Goal: Information Seeking & Learning: Learn about a topic

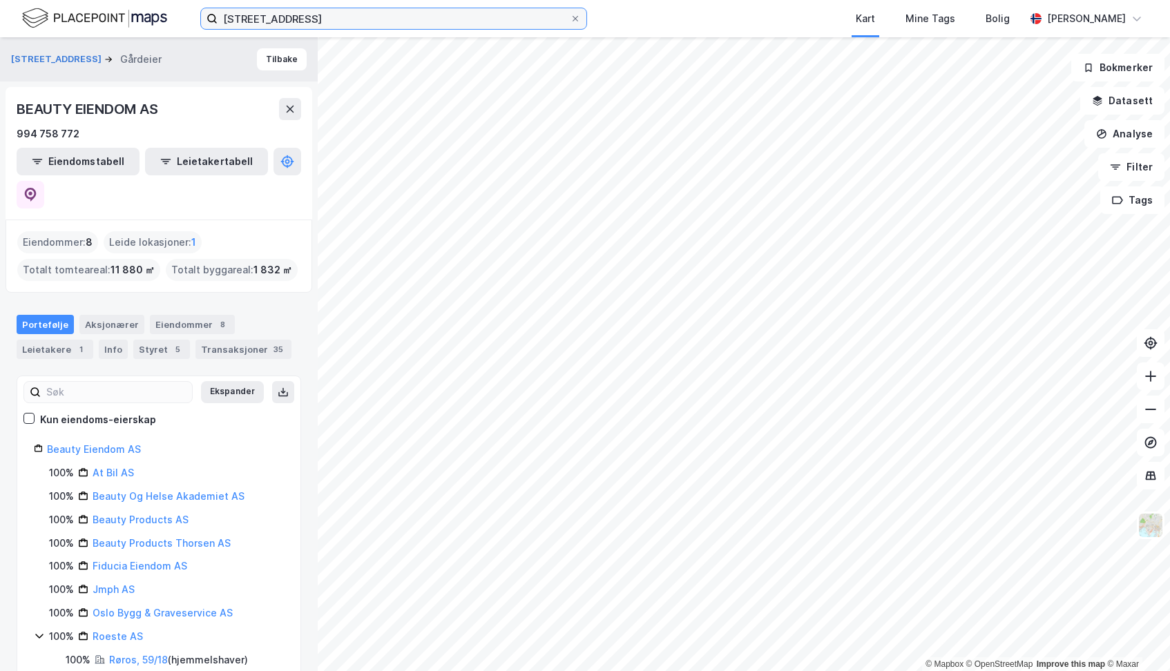
click at [323, 18] on input "[STREET_ADDRESS]" at bounding box center [394, 18] width 352 height 21
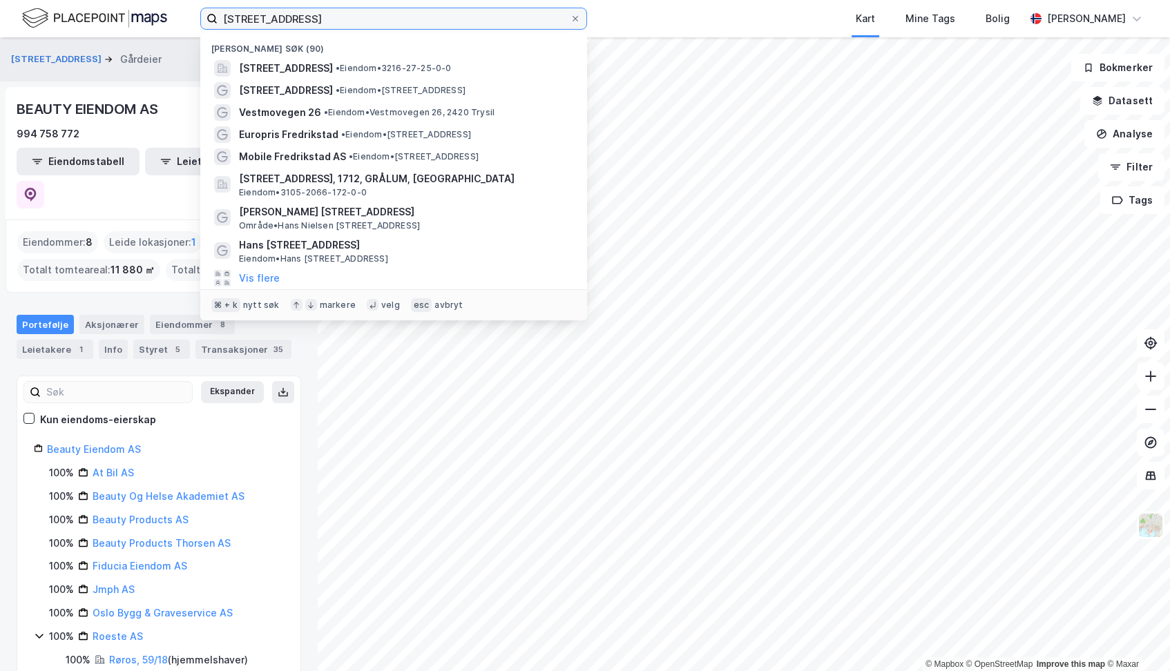
click at [323, 18] on input "[STREET_ADDRESS]" at bounding box center [394, 18] width 352 height 21
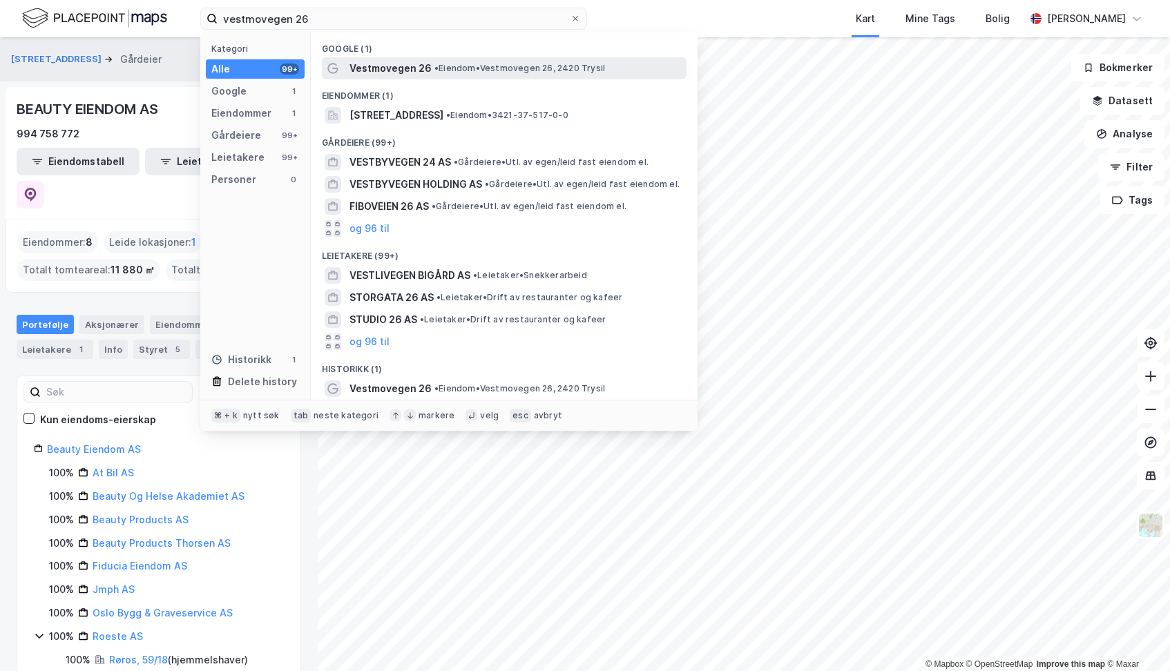
click at [396, 64] on span "Vestmovegen 26" at bounding box center [390, 68] width 82 height 17
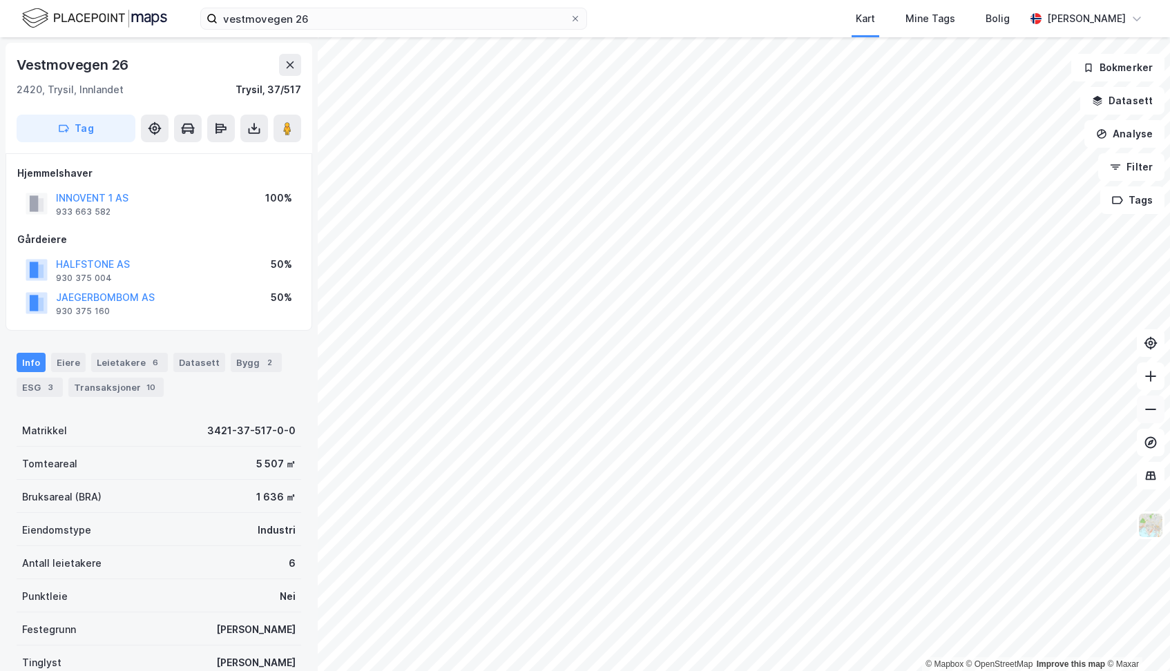
click at [1153, 416] on button at bounding box center [1151, 410] width 28 height 28
click at [1153, 526] on img at bounding box center [1151, 525] width 26 height 26
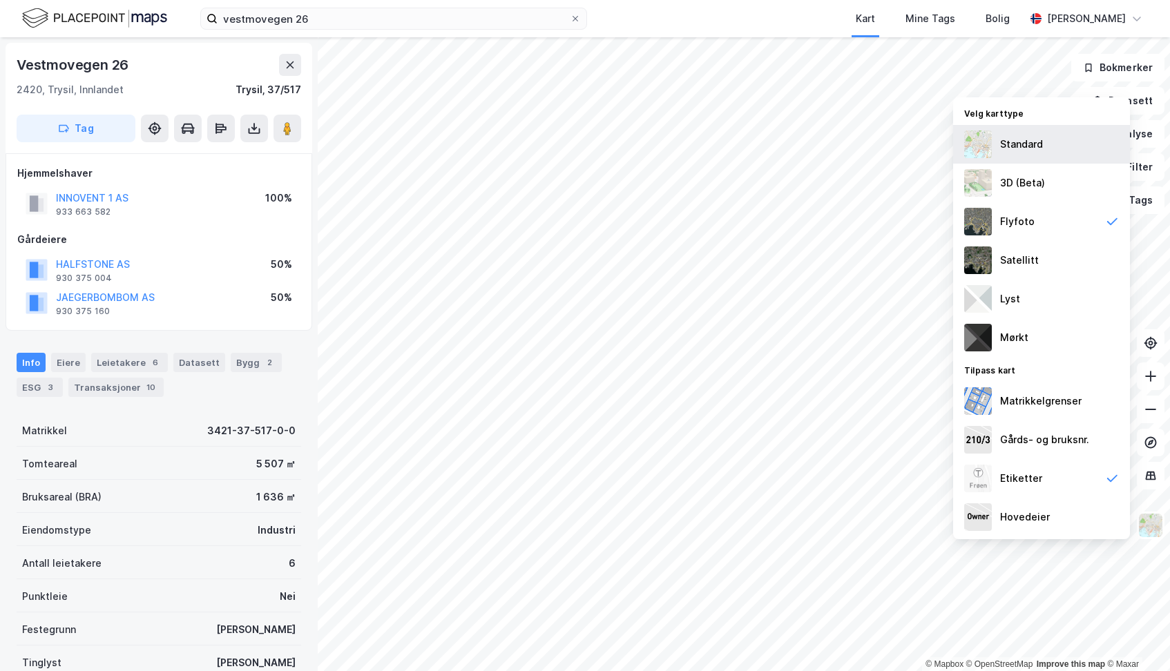
click at [1011, 146] on div "Standard" at bounding box center [1021, 144] width 43 height 17
click at [1152, 384] on button at bounding box center [1151, 377] width 28 height 28
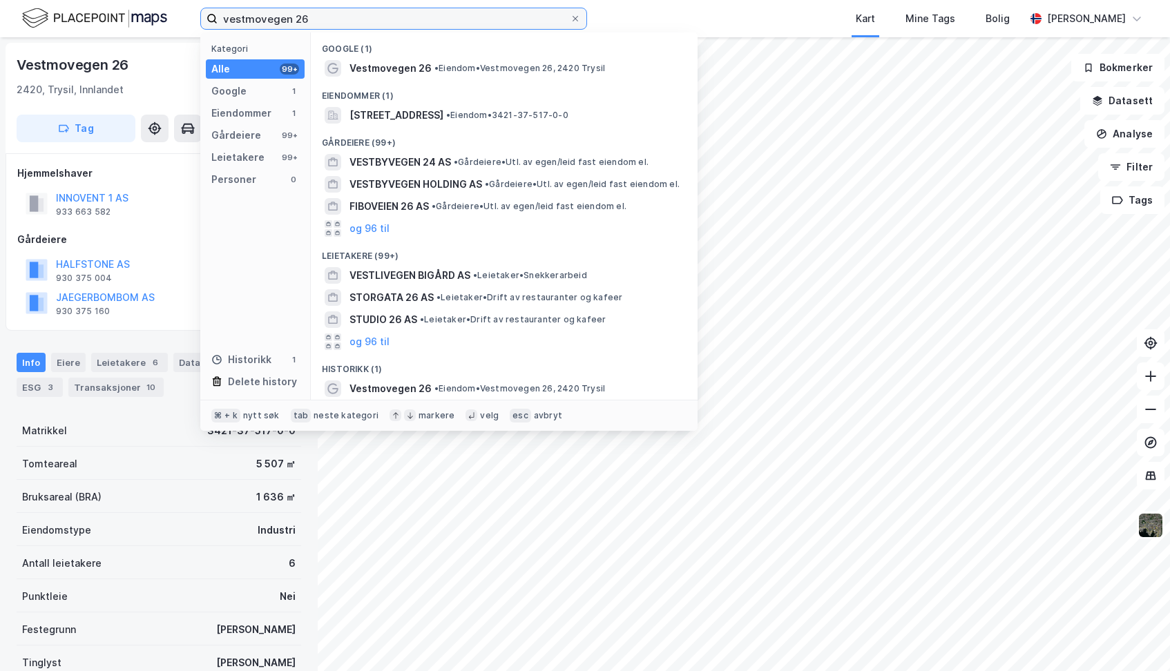
click at [379, 24] on input "vestmovegen 26" at bounding box center [394, 18] width 352 height 21
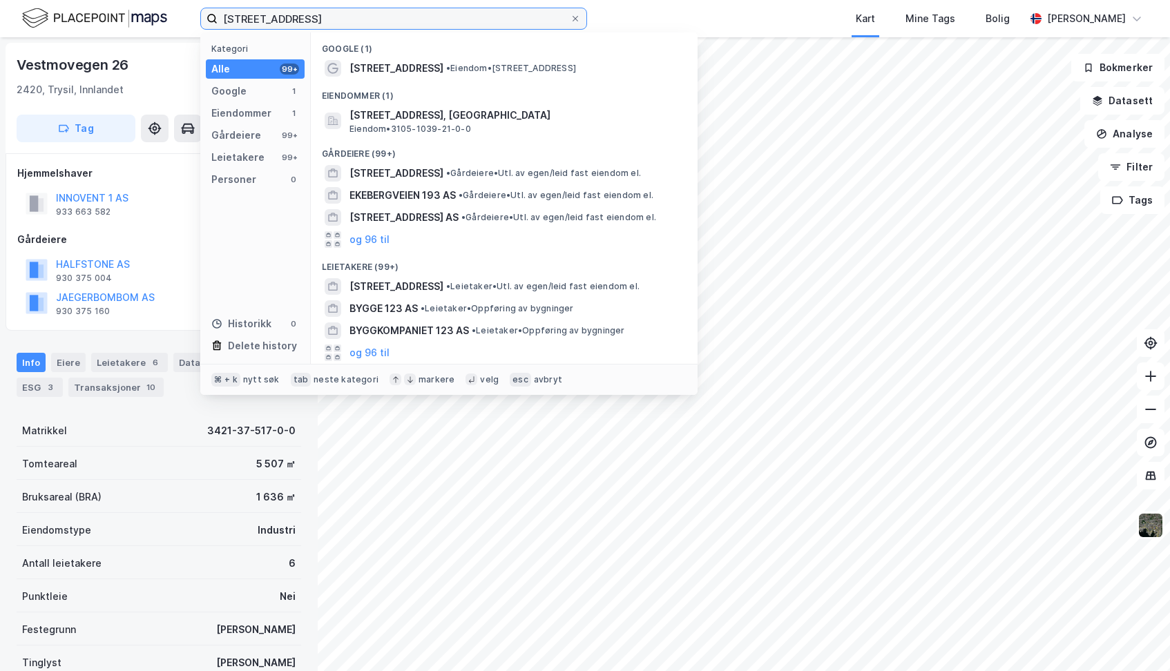
type input "[STREET_ADDRESS]"
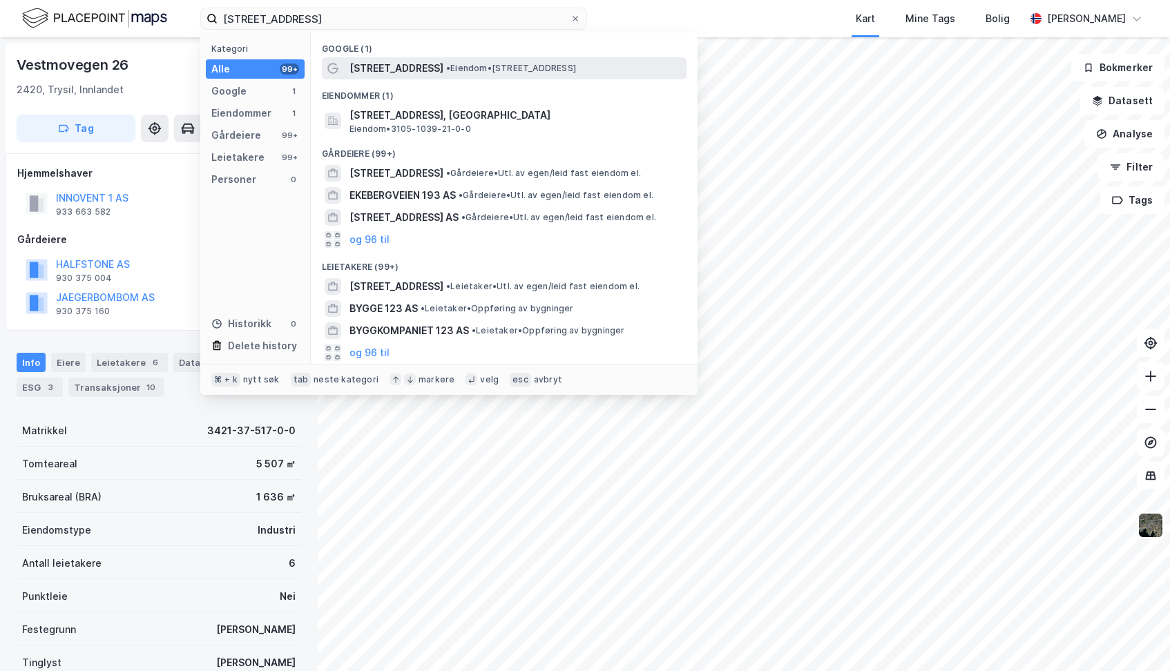
click at [430, 74] on span "[STREET_ADDRESS]" at bounding box center [396, 68] width 94 height 17
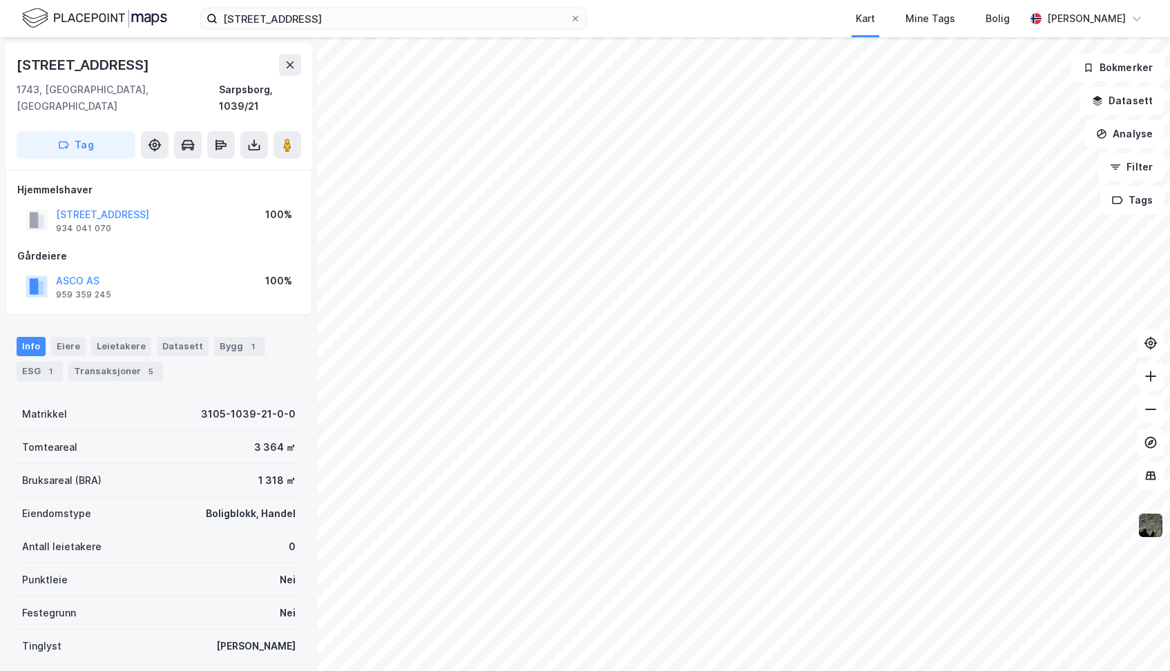
click at [1152, 530] on img at bounding box center [1151, 525] width 26 height 26
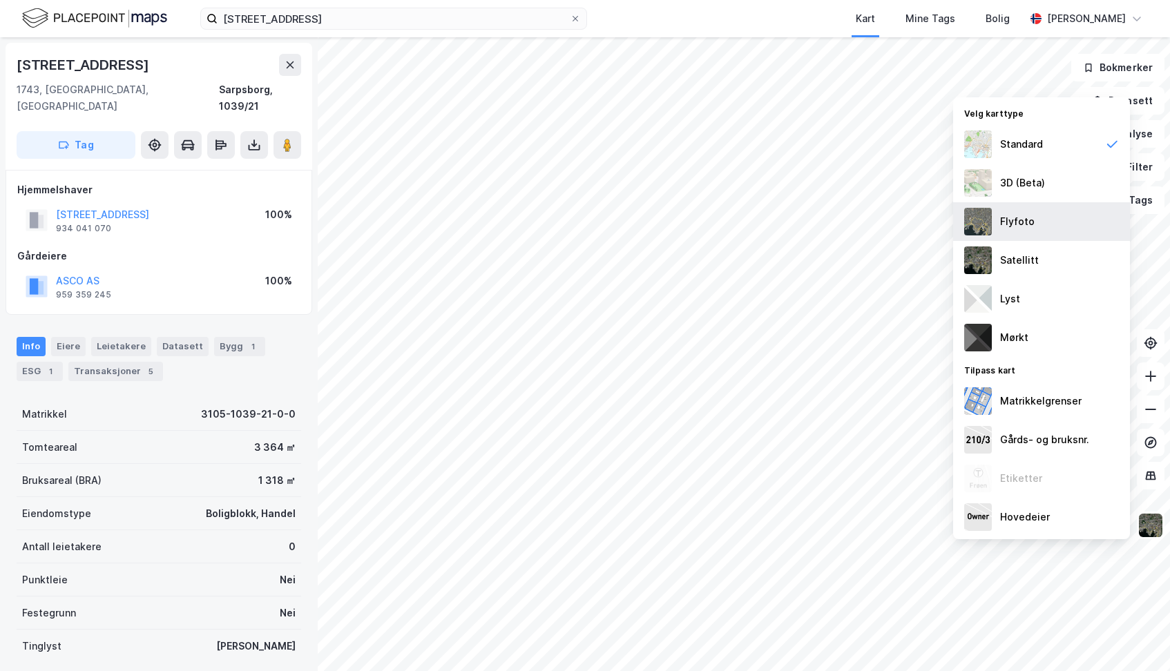
click at [1026, 224] on div "Flyfoto" at bounding box center [1017, 221] width 35 height 17
click at [1151, 382] on icon at bounding box center [1151, 377] width 14 height 14
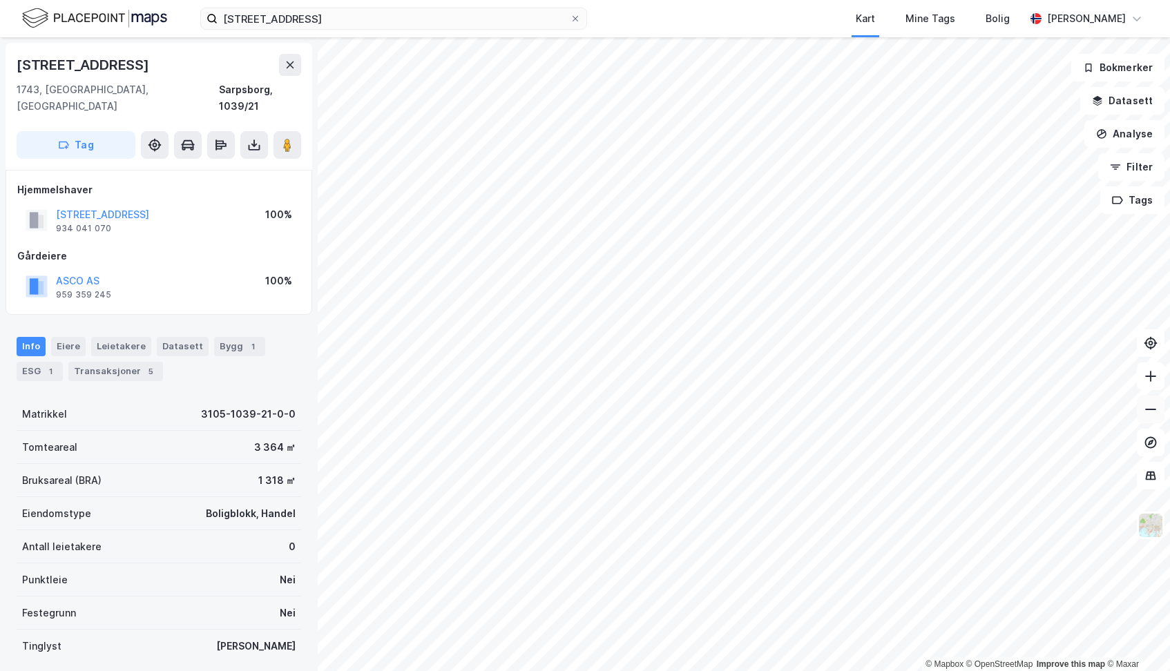
click at [1153, 410] on icon at bounding box center [1150, 409] width 11 height 1
click at [1148, 375] on icon at bounding box center [1151, 377] width 14 height 14
click at [1153, 378] on icon at bounding box center [1151, 377] width 14 height 14
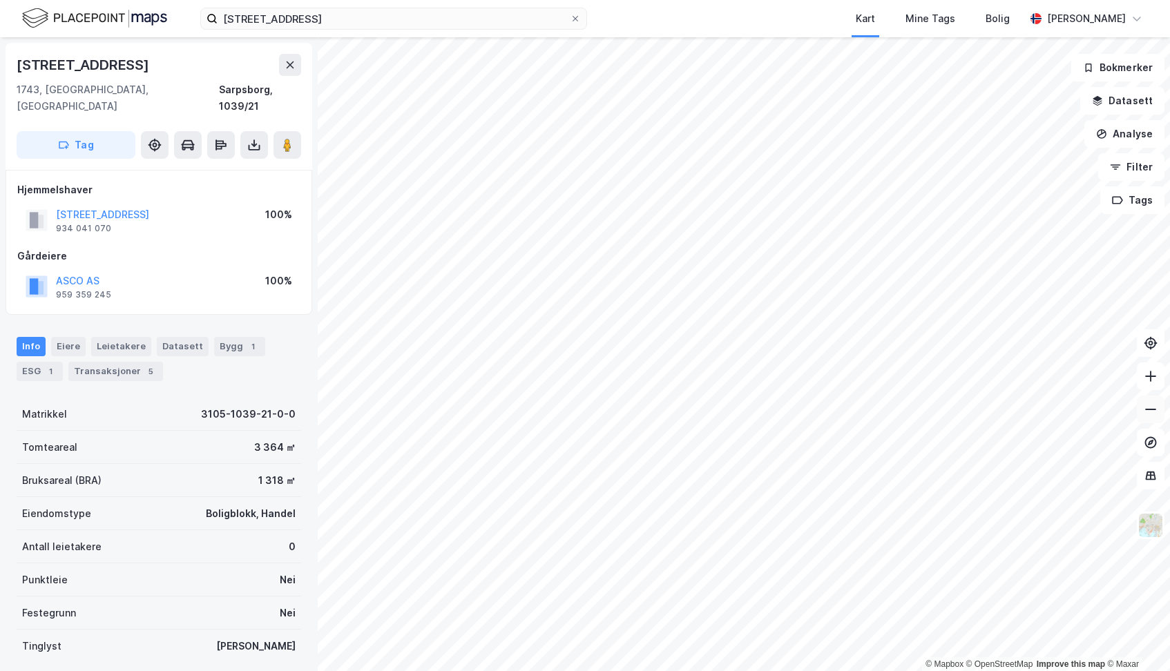
click at [1151, 409] on icon at bounding box center [1151, 410] width 14 height 14
click at [1149, 376] on icon at bounding box center [1151, 377] width 14 height 14
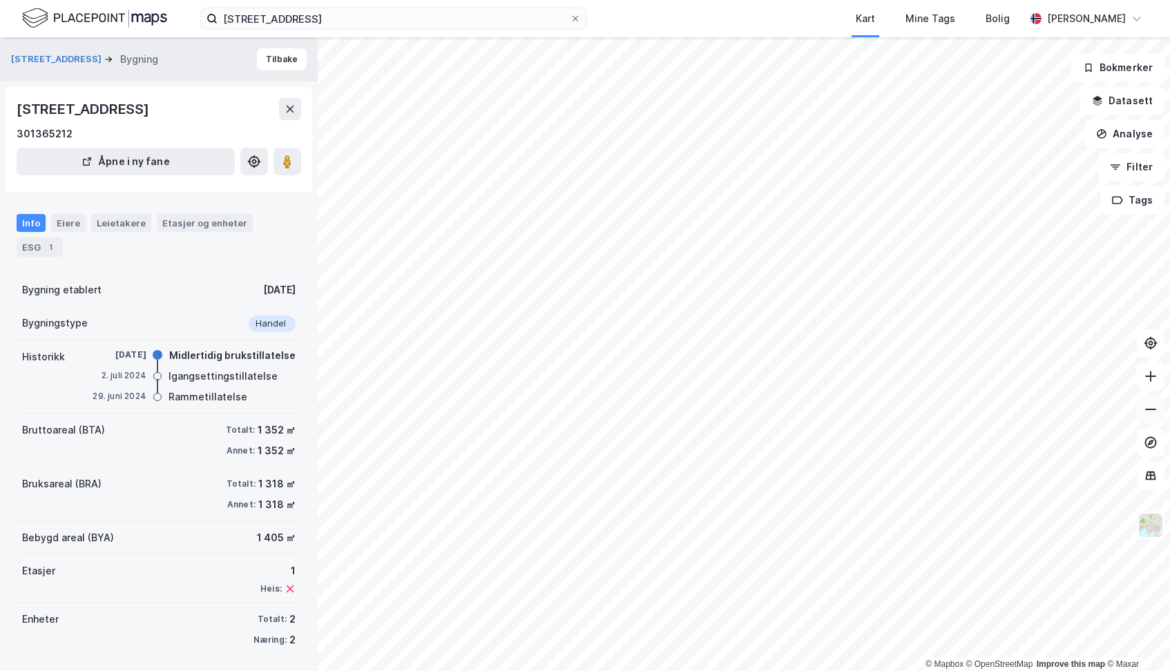
click at [1151, 412] on icon at bounding box center [1151, 410] width 14 height 14
click at [1146, 381] on icon at bounding box center [1151, 377] width 14 height 14
click at [1153, 410] on icon at bounding box center [1151, 410] width 14 height 14
click at [1150, 381] on icon at bounding box center [1151, 377] width 14 height 14
click at [69, 221] on div "Eiere" at bounding box center [68, 223] width 35 height 18
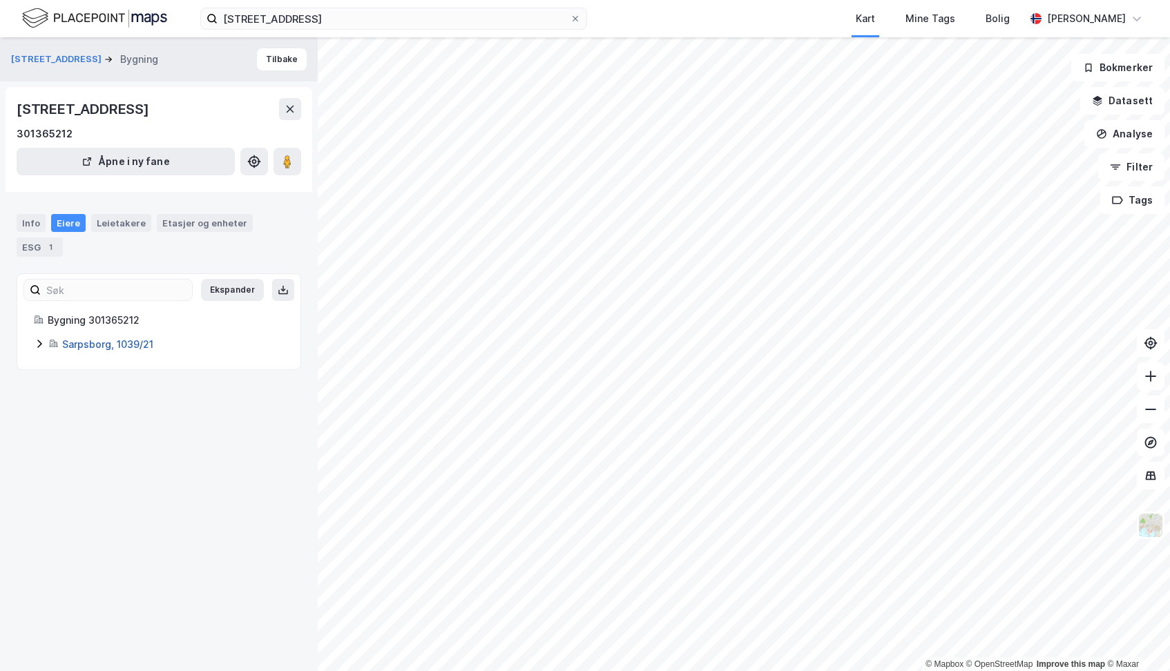
click at [82, 338] on link "Sarpsborg, 1039/21" at bounding box center [107, 344] width 91 height 12
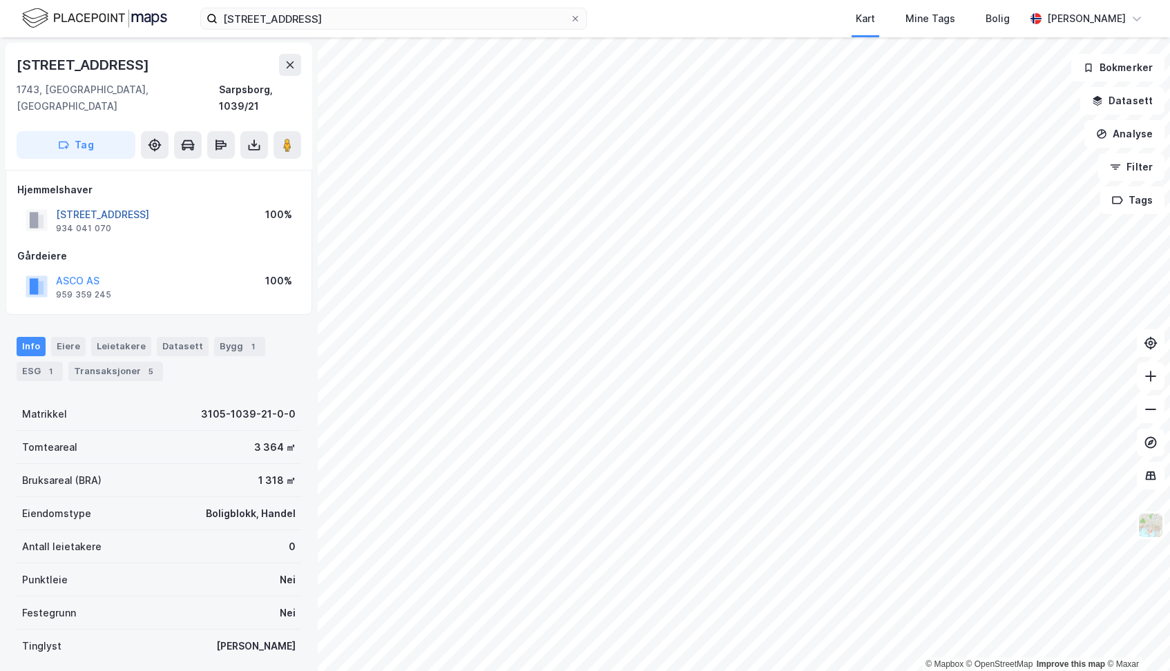
click at [0, 0] on button "[STREET_ADDRESS]" at bounding box center [0, 0] width 0 height 0
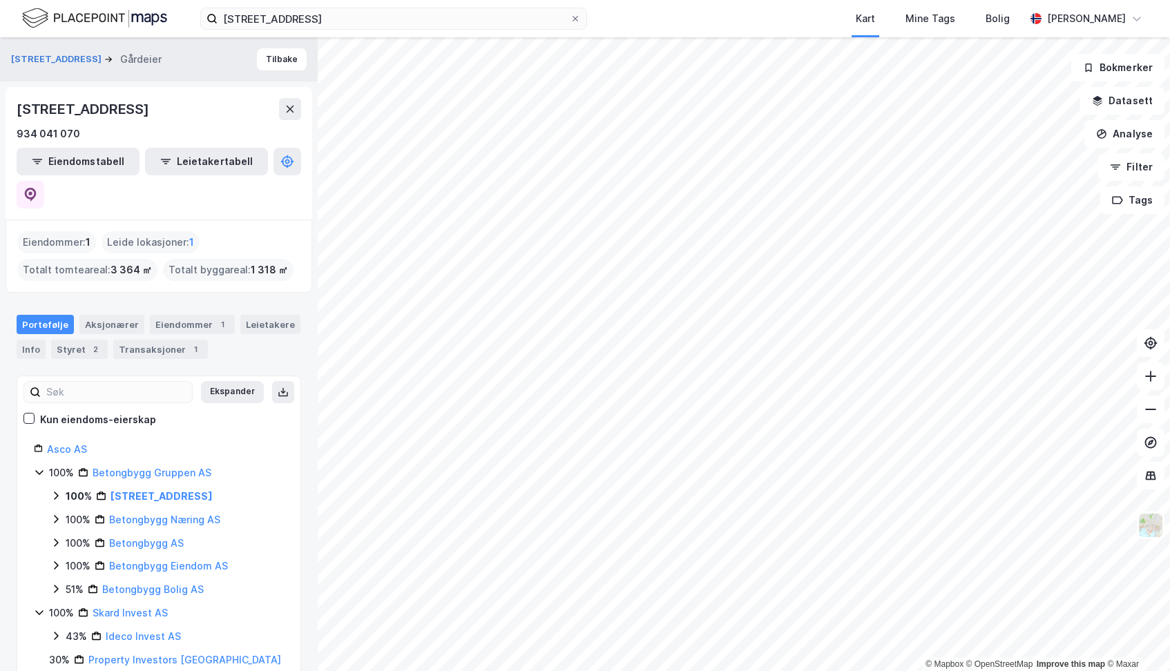
click at [182, 412] on div "Kun eiendoms-eierskap" at bounding box center [158, 420] width 271 height 17
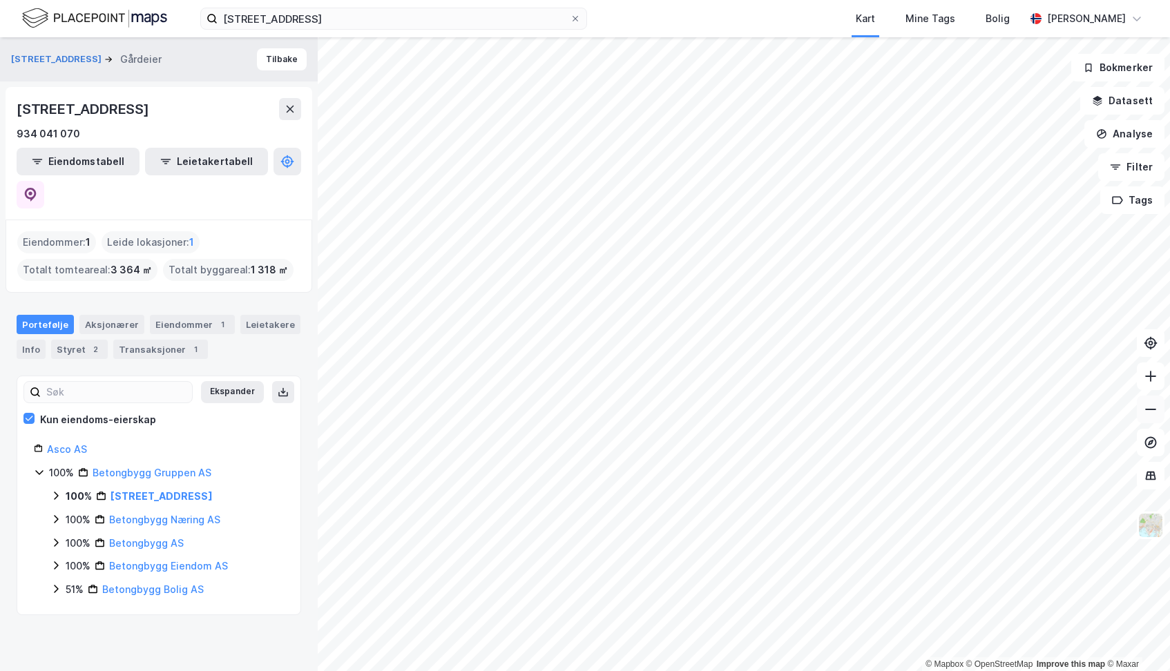
click at [1146, 410] on icon at bounding box center [1151, 410] width 14 height 14
click at [1147, 378] on icon at bounding box center [1151, 377] width 14 height 14
click at [1152, 414] on icon at bounding box center [1151, 410] width 14 height 14
click at [1153, 381] on icon at bounding box center [1151, 377] width 14 height 14
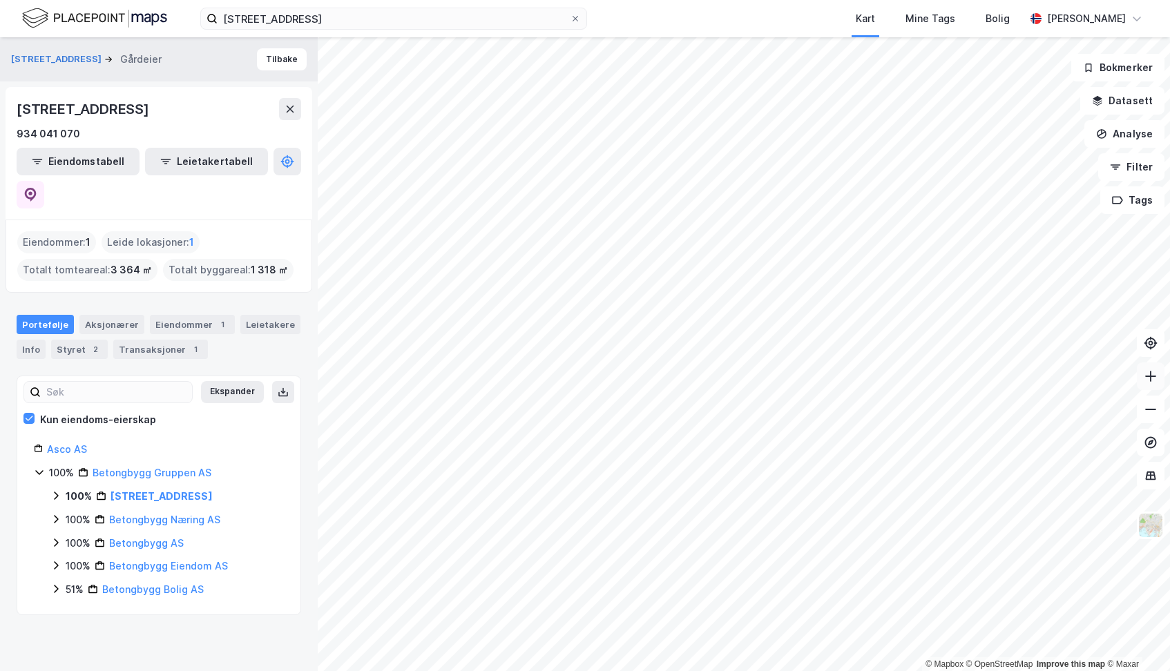
click at [1153, 381] on icon at bounding box center [1151, 377] width 14 height 14
click at [757, 0] on html "[STREET_ADDRESS] Kart Mine Tags Bolig [PERSON_NAME] © Mapbox © OpenStreetMap Im…" at bounding box center [585, 335] width 1170 height 671
click at [1114, 140] on button "Analyse" at bounding box center [1124, 134] width 80 height 28
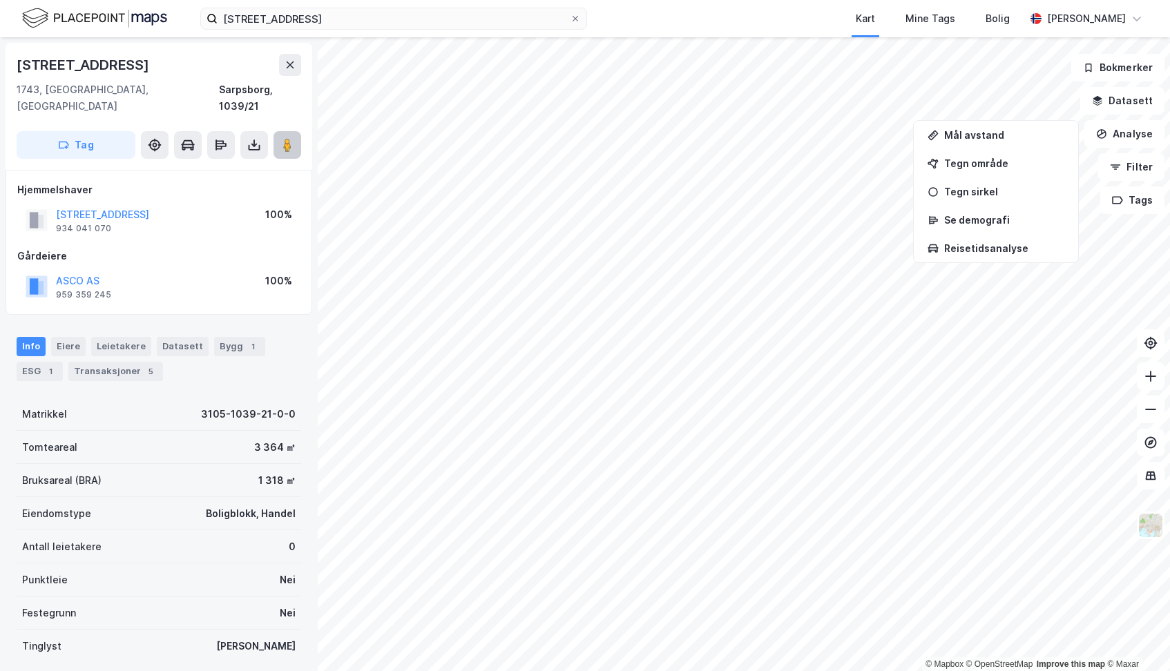
click at [291, 138] on image at bounding box center [287, 145] width 8 height 14
click at [288, 138] on image at bounding box center [287, 145] width 8 height 14
click at [286, 138] on image at bounding box center [287, 145] width 8 height 14
